Goal: Information Seeking & Learning: Stay updated

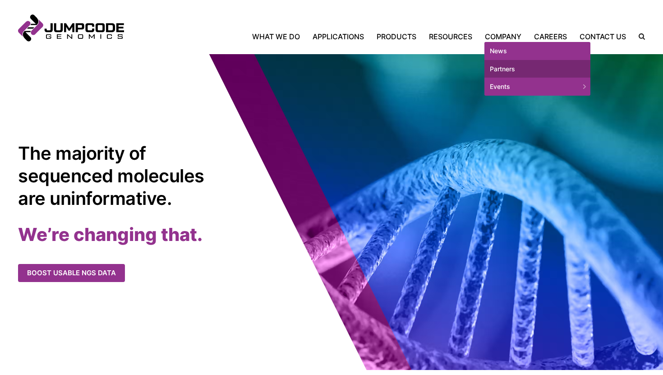
click at [495, 68] on link "Partners" at bounding box center [537, 69] width 106 height 18
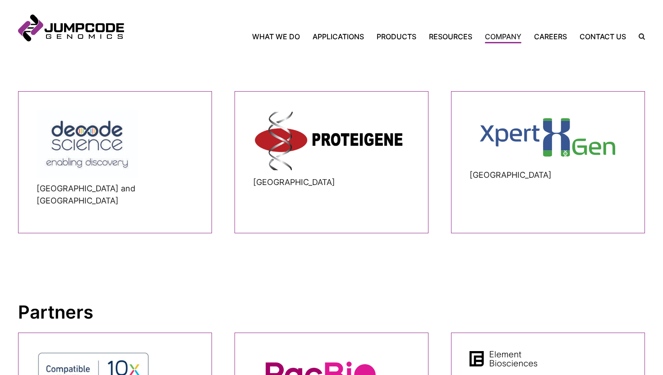
scroll to position [532, 0]
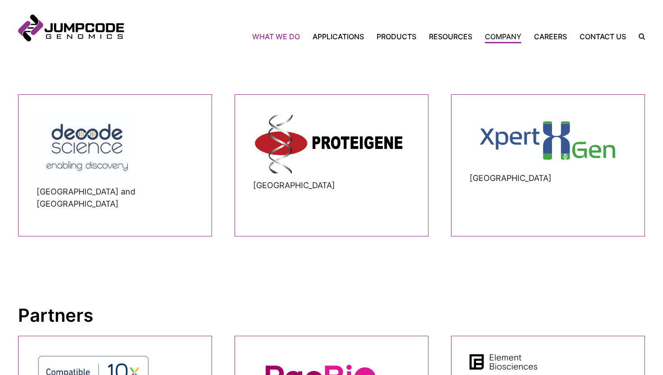
click at [289, 38] on link "What We Do" at bounding box center [279, 36] width 54 height 11
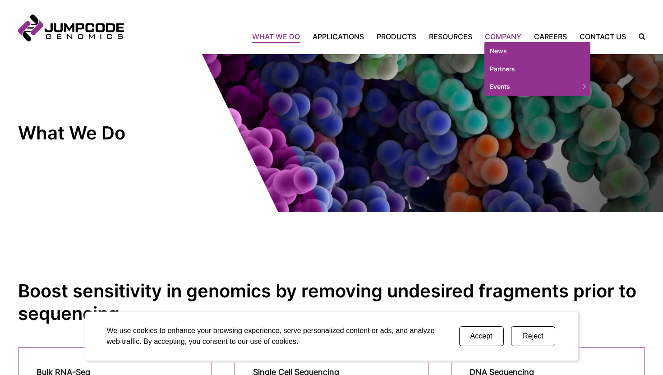
click at [500, 38] on link "Company" at bounding box center [503, 36] width 49 height 11
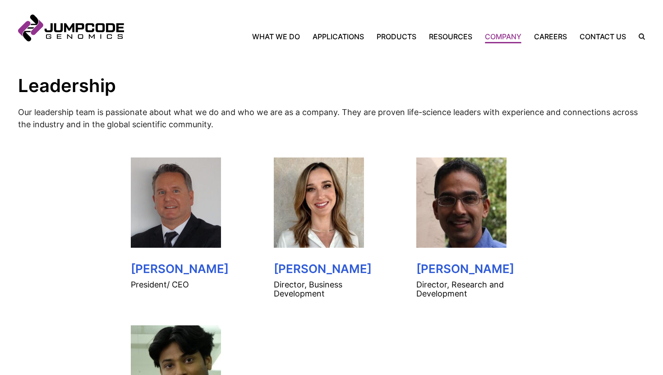
scroll to position [403, 0]
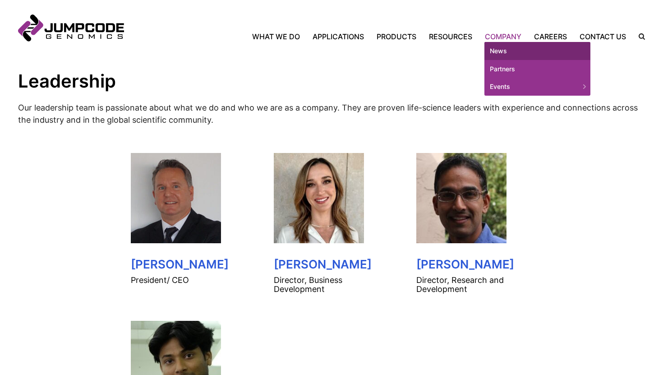
click at [508, 50] on link "News" at bounding box center [537, 51] width 106 height 18
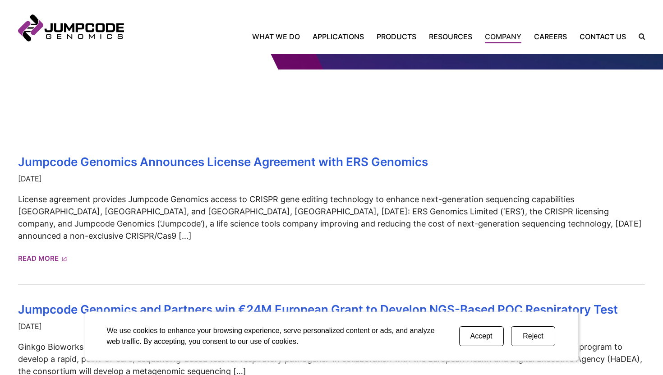
scroll to position [142, 0]
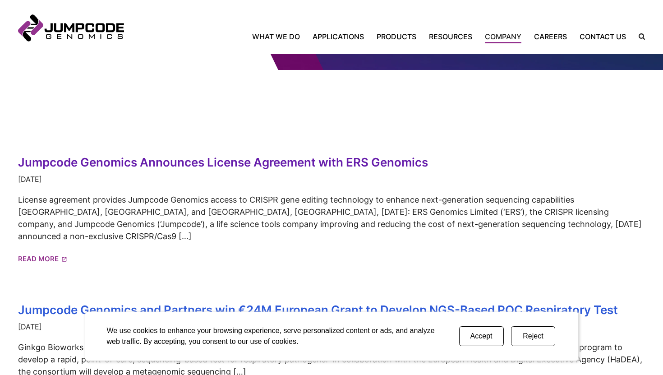
click at [315, 159] on link "Jumpcode Genomics Announces License Agreement with ERS Genomics" at bounding box center [223, 162] width 410 height 14
